Goal: Task Accomplishment & Management: Use online tool/utility

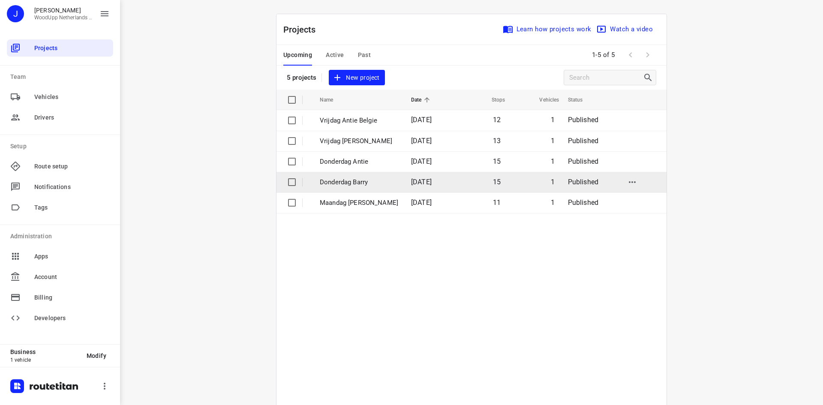
click at [356, 183] on p "Donderdag Barry" at bounding box center [359, 182] width 78 height 10
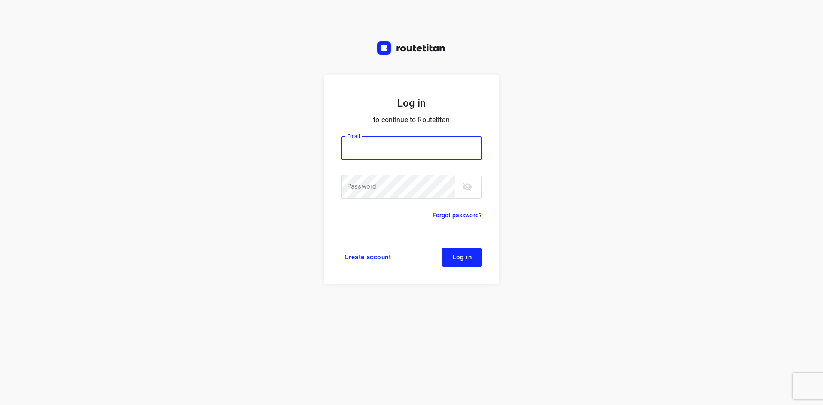
type input "[EMAIL_ADDRESS][DOMAIN_NAME]"
click at [470, 260] on span "Log in" at bounding box center [461, 257] width 19 height 7
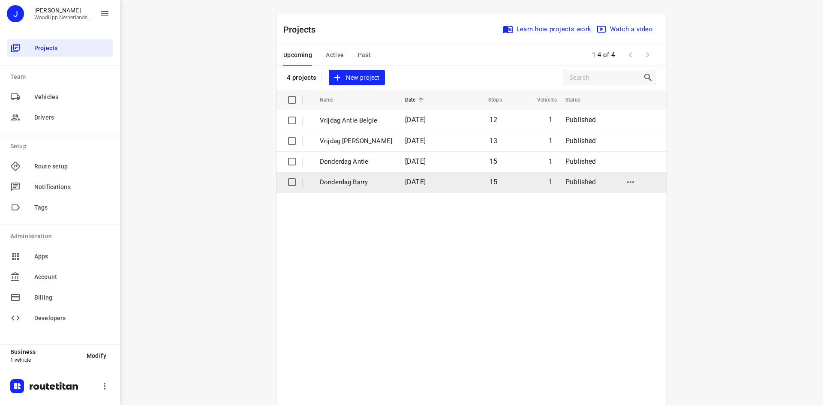
click at [368, 177] on td "Donderdag Barry" at bounding box center [354, 182] width 87 height 21
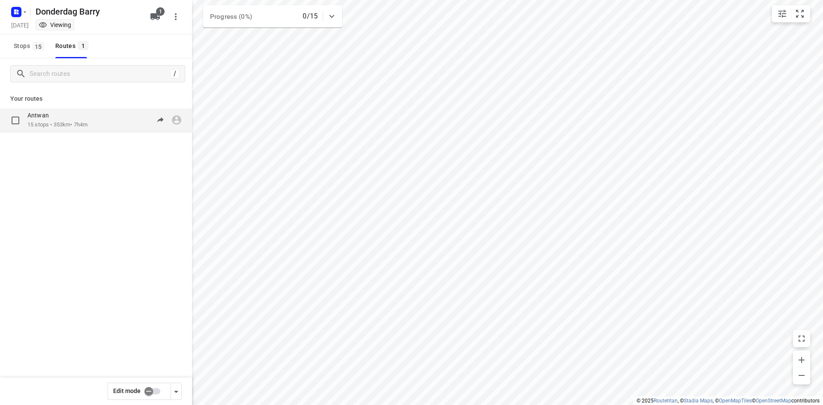
click at [106, 120] on div "Antwan 15 stops • 353km • 7h4m 08:00-15:04" at bounding box center [109, 120] width 165 height 18
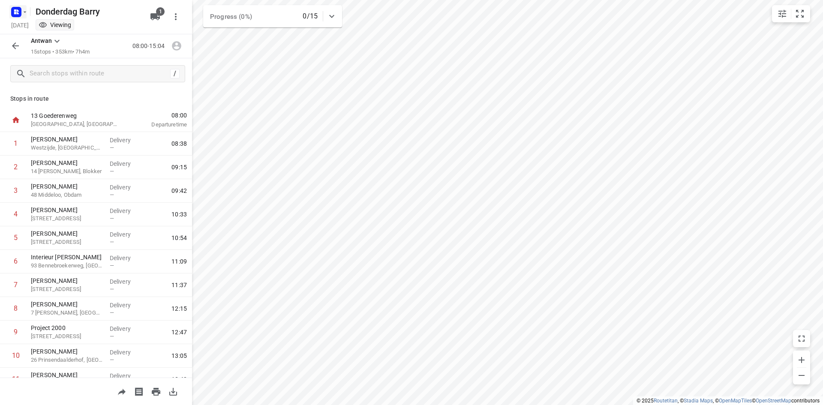
click at [12, 17] on icon "button" at bounding box center [16, 12] width 14 height 14
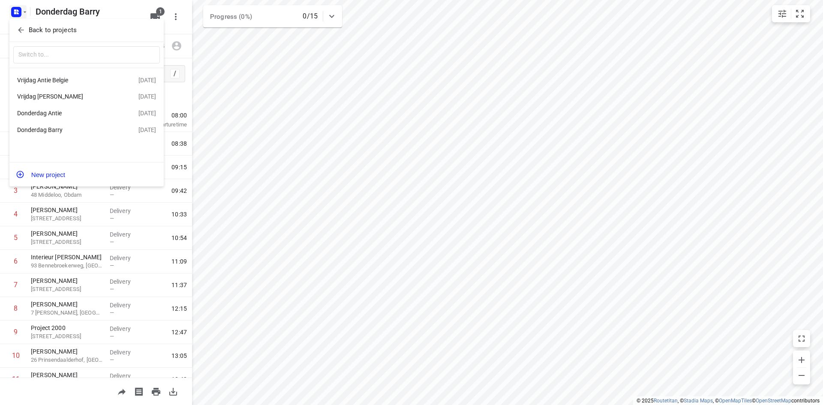
click at [61, 90] on div "Vrijdag Barry 19 Sep 2025" at bounding box center [86, 96] width 154 height 17
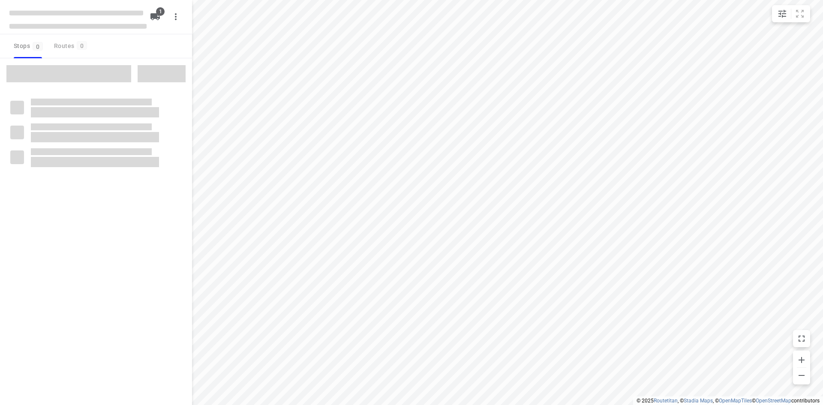
type input "distance"
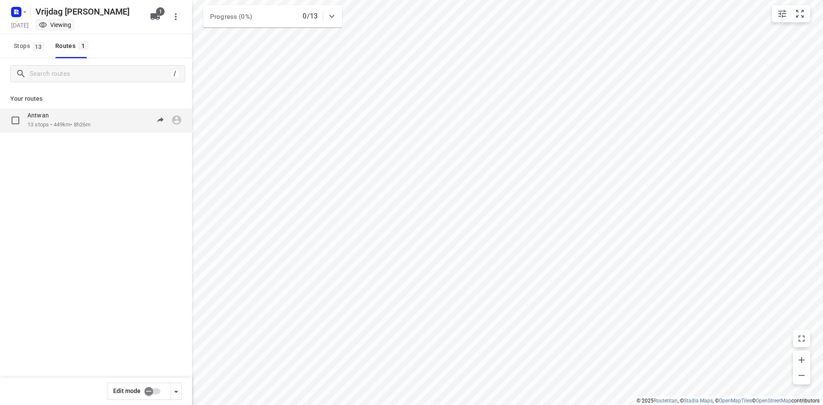
click at [77, 119] on div "Antwan" at bounding box center [58, 115] width 63 height 9
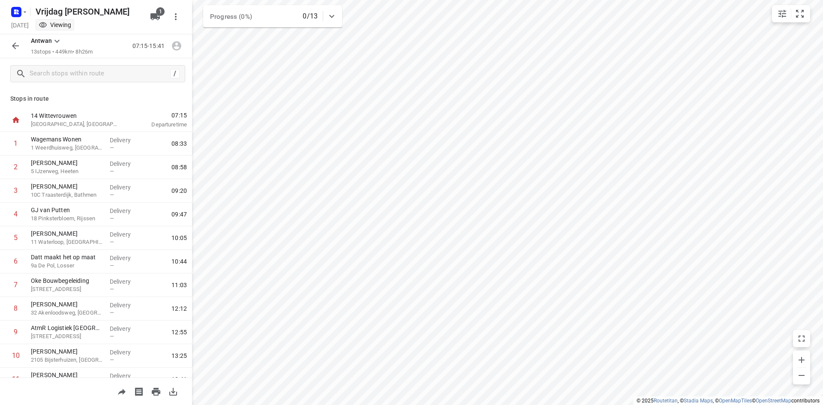
click at [16, 47] on icon "button" at bounding box center [15, 46] width 10 height 10
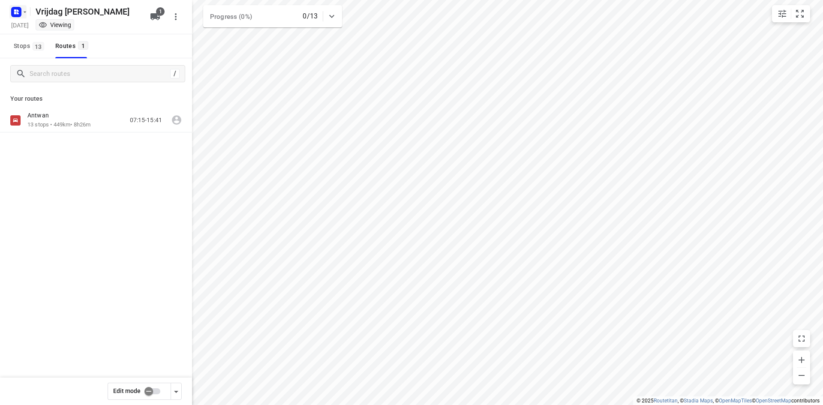
click at [15, 18] on icon "button" at bounding box center [16, 12] width 14 height 14
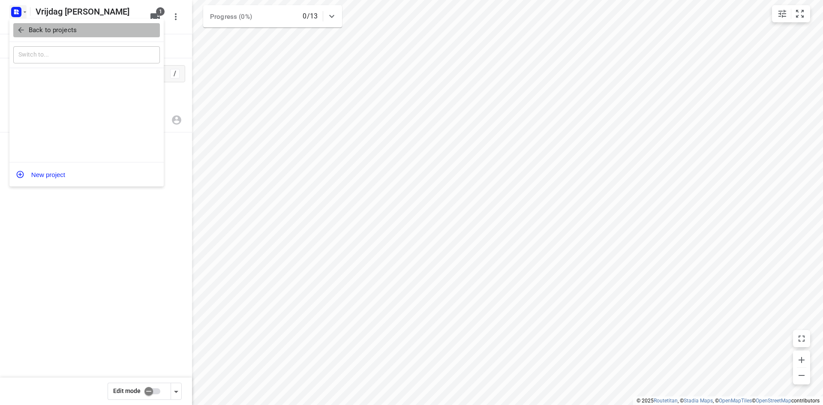
click at [32, 34] on p "Back to projects" at bounding box center [53, 30] width 48 height 10
